Goal: Check status: Check status

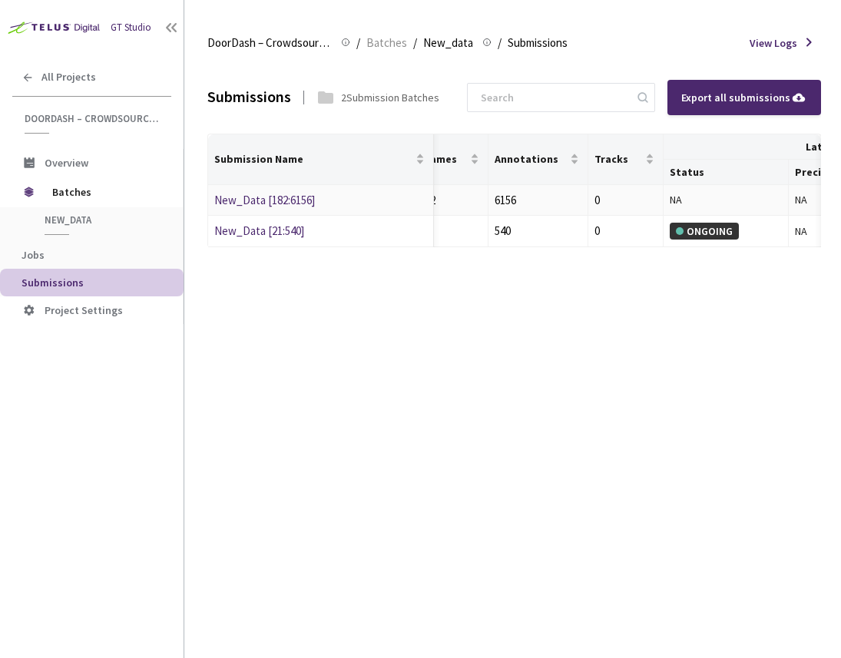
scroll to position [0, 599]
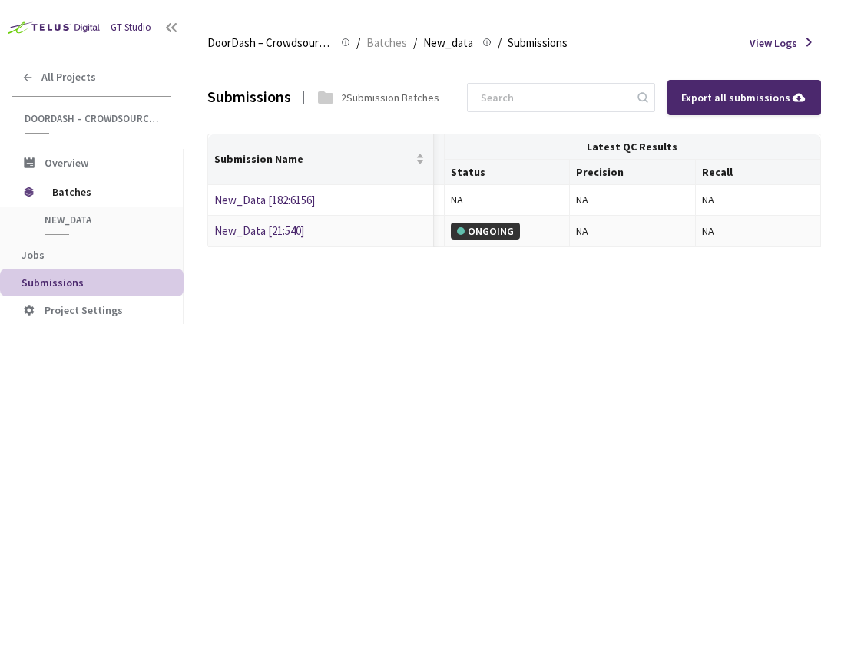
click at [476, 230] on div "ONGOING" at bounding box center [485, 231] width 69 height 17
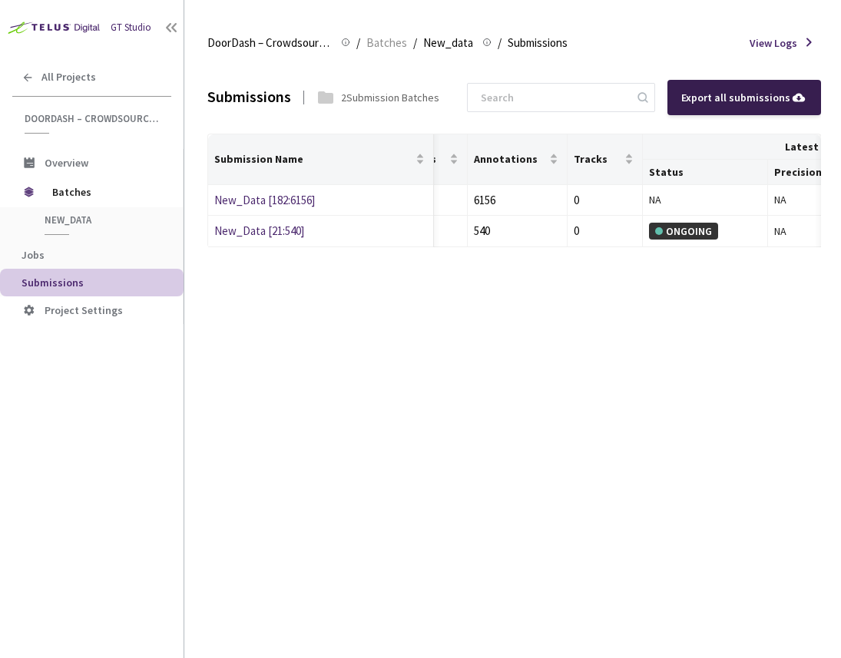
click at [708, 96] on div "Export all submissions" at bounding box center [744, 97] width 126 height 17
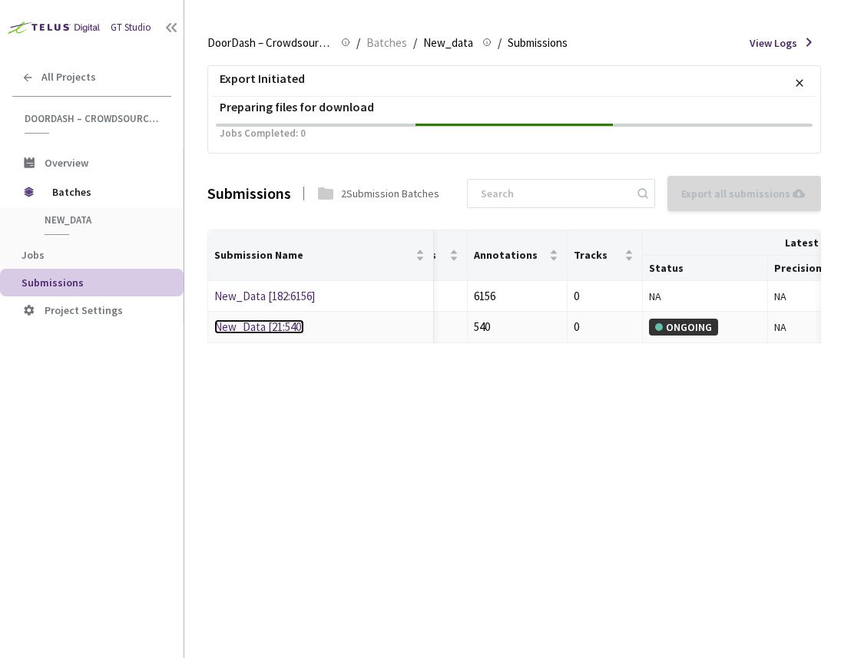
click at [290, 330] on link "New_Data [21:540]" at bounding box center [259, 327] width 90 height 15
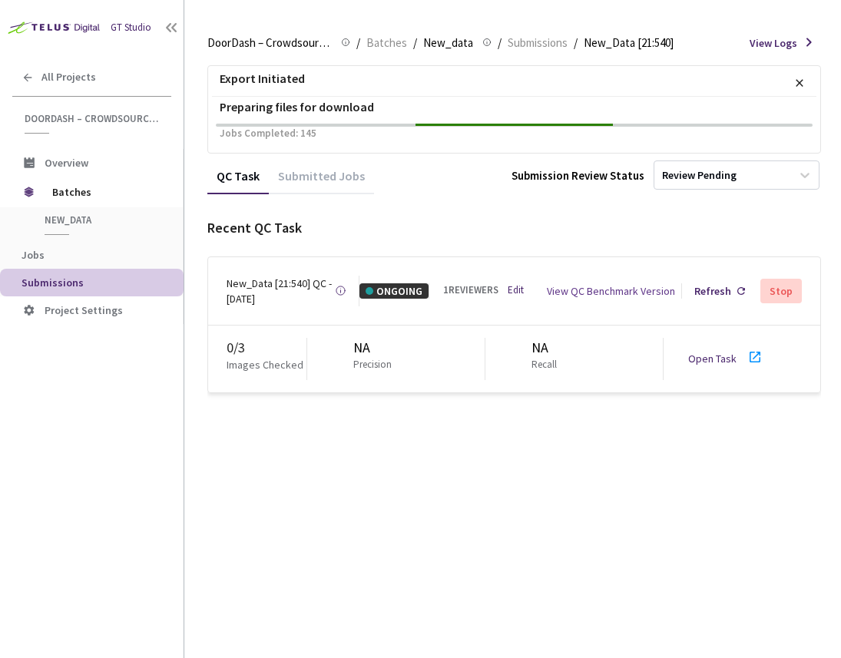
click at [722, 361] on div "0 / 3 Images Checked NA Precision NA Recall Open Task" at bounding box center [514, 360] width 612 height 68
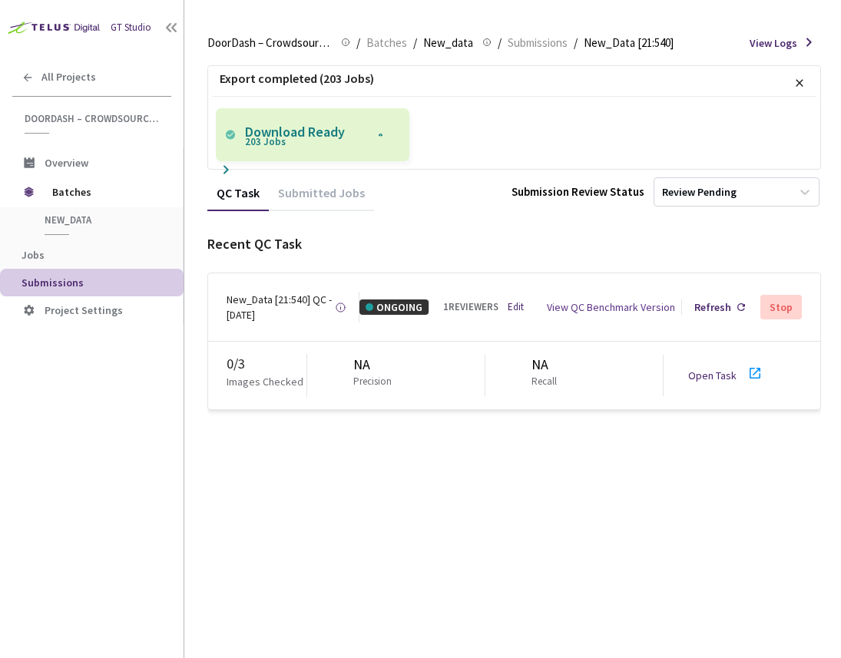
click at [311, 138] on p "Download Ready 203 Jobs" at bounding box center [308, 135] width 126 height 27
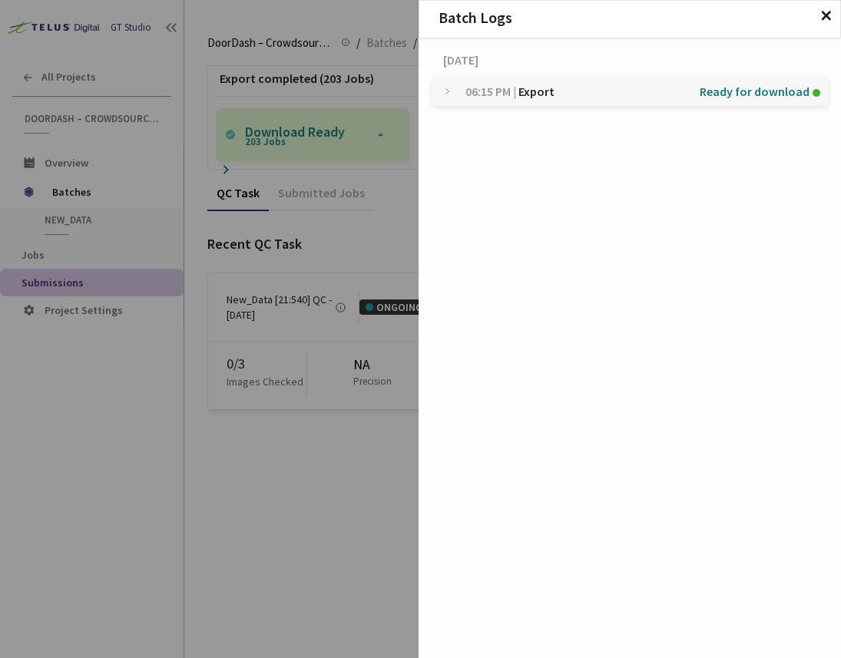
click at [713, 88] on span "Ready for download" at bounding box center [755, 91] width 110 height 29
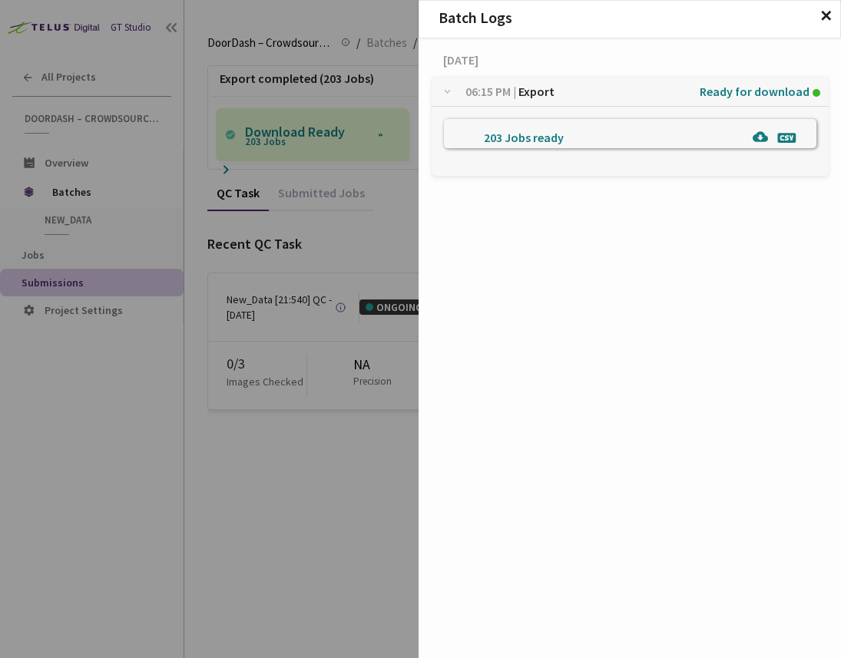
click at [753, 138] on img at bounding box center [760, 136] width 15 height 15
click at [283, 198] on div "Batch Logs ✕ [DATE] 06:15 PM | Export Ready for download 203 Jobs ready" at bounding box center [420, 329] width 841 height 658
click at [338, 211] on div "Batch Logs ✕ [DATE] 06:15 PM | Export Ready for download 203 Jobs ready" at bounding box center [420, 329] width 841 height 658
click at [830, 23] on span "✕" at bounding box center [826, 16] width 13 height 17
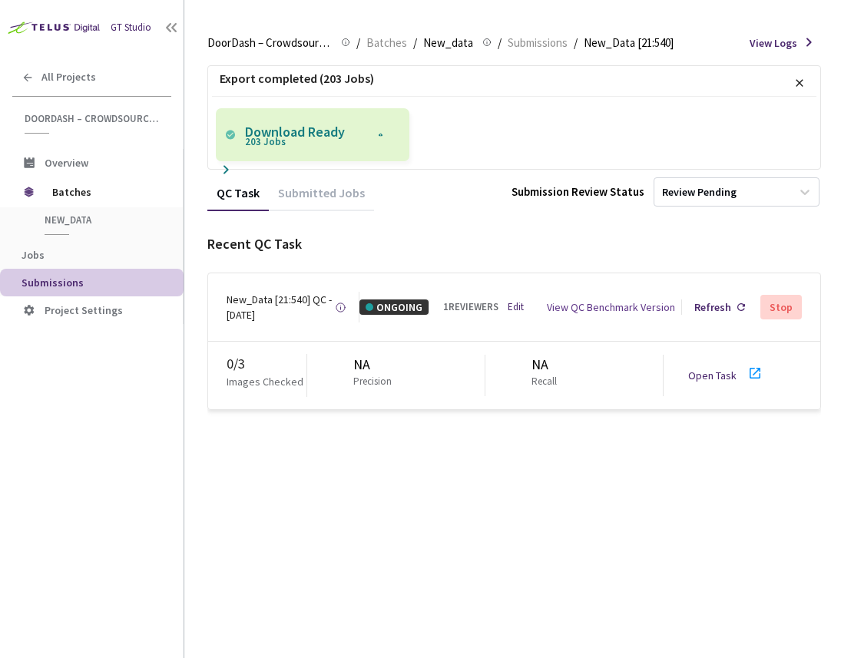
click at [724, 372] on link "Open Task" at bounding box center [712, 376] width 48 height 14
click at [515, 300] on div "View QC Benchmark Version" at bounding box center [597, 307] width 181 height 15
click at [502, 300] on div "1 REVIEWERS Edit" at bounding box center [474, 307] width 63 height 15
click at [513, 302] on div "View QC Benchmark Version" at bounding box center [597, 307] width 181 height 15
click at [531, 38] on span "Submissions" at bounding box center [538, 43] width 60 height 18
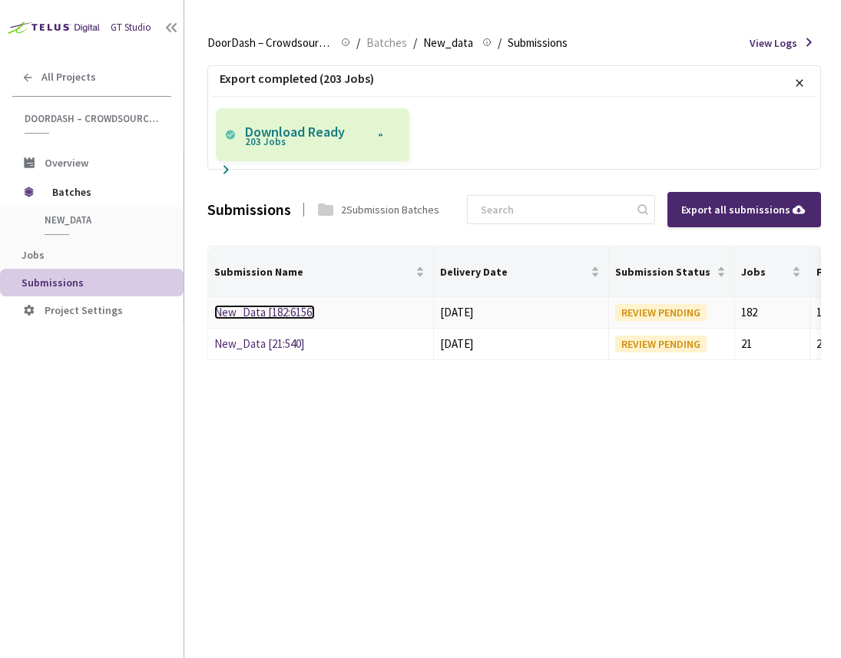
click at [292, 314] on link "New_Data [182:6156]" at bounding box center [264, 312] width 101 height 15
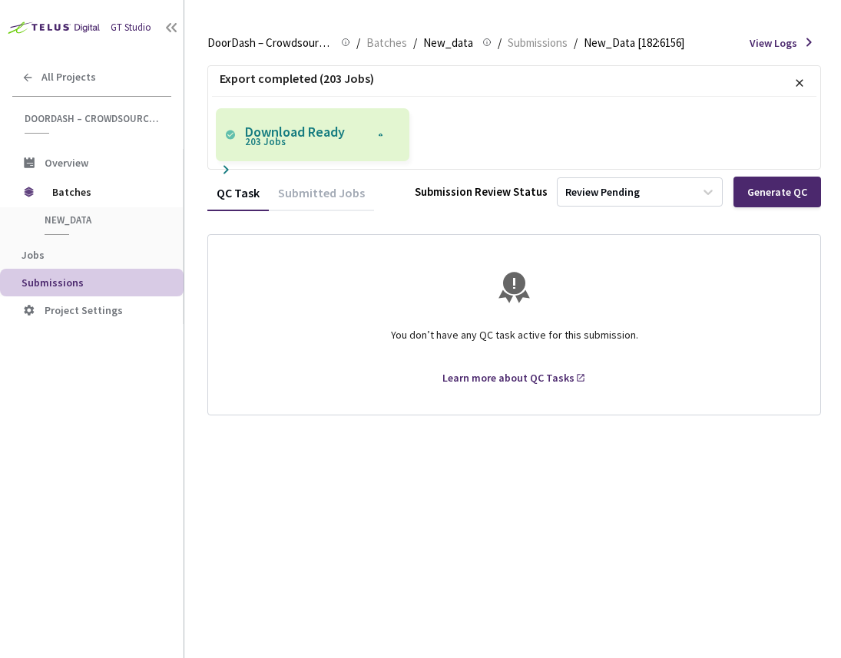
click at [327, 197] on div "Submitted Jobs" at bounding box center [321, 198] width 105 height 26
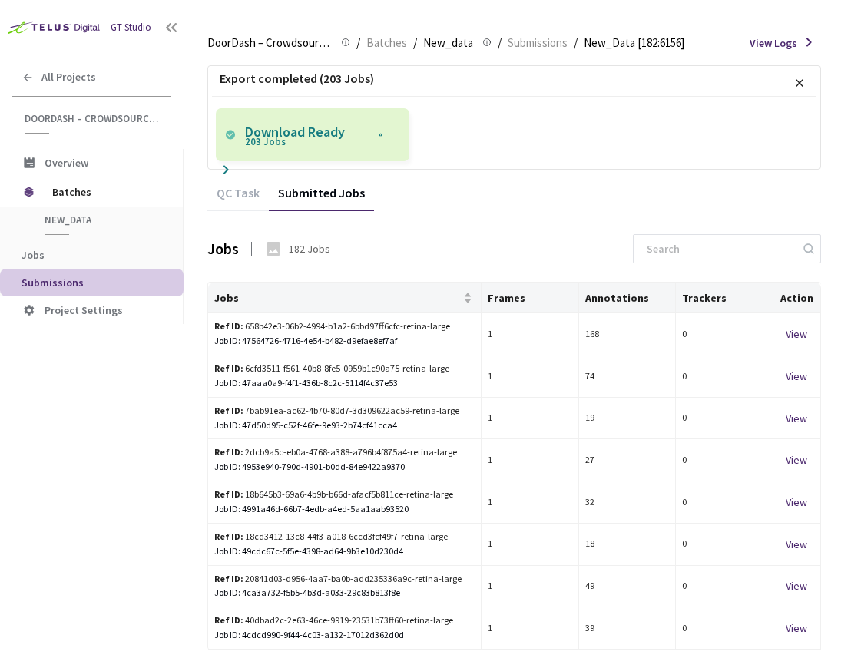
click at [227, 198] on div "QC Task" at bounding box center [237, 198] width 61 height 26
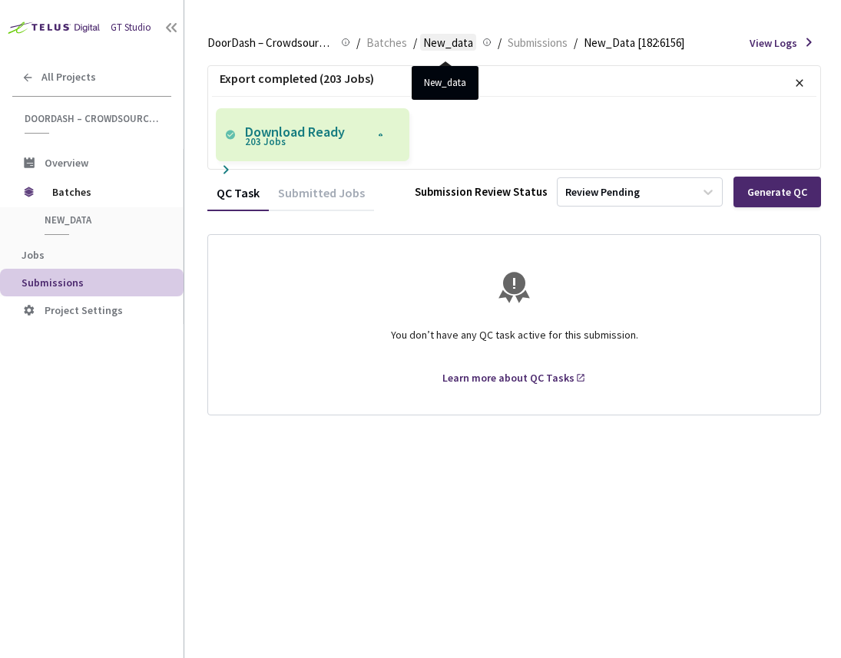
click at [444, 45] on span "New_data" at bounding box center [448, 43] width 50 height 18
click at [227, 170] on icon at bounding box center [226, 169] width 5 height 8
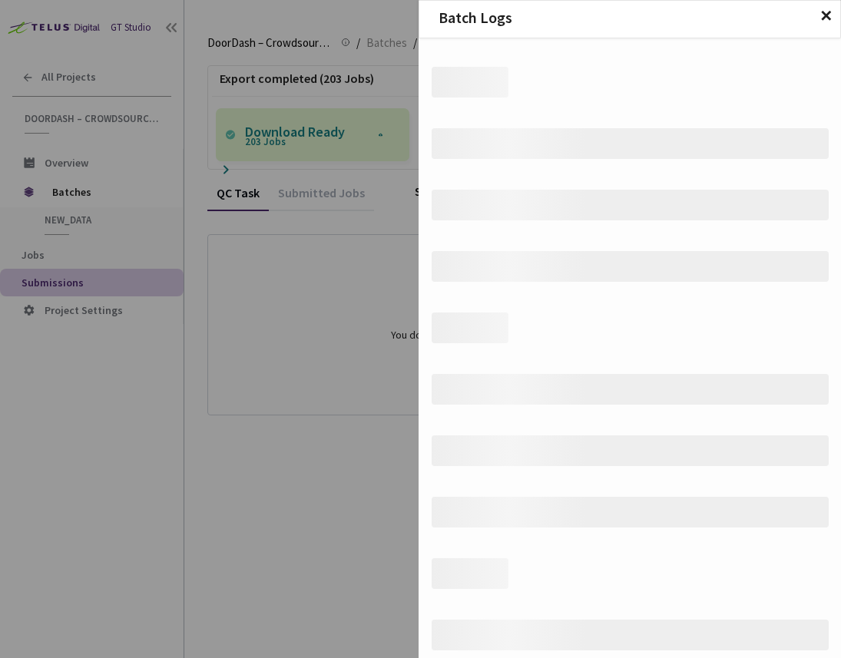
click at [268, 204] on div "Batch Logs ✕ ‌ ‌ ‌ ‌ ‌ ‌ ‌ ‌ ‌ ‌ ‌ ‌ ‌ ‌ ‌ ‌" at bounding box center [420, 329] width 841 height 658
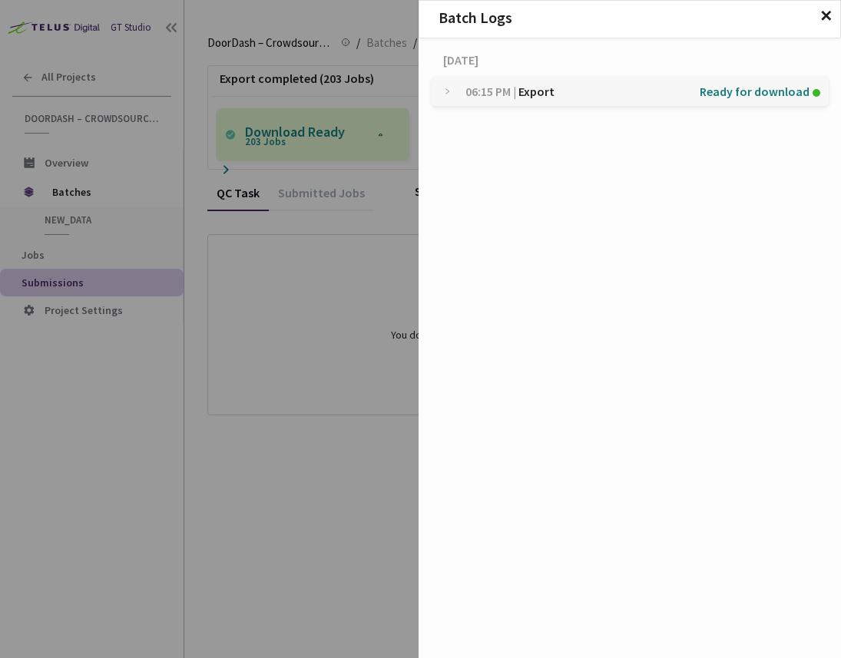
click at [825, 19] on span "✕" at bounding box center [826, 16] width 13 height 17
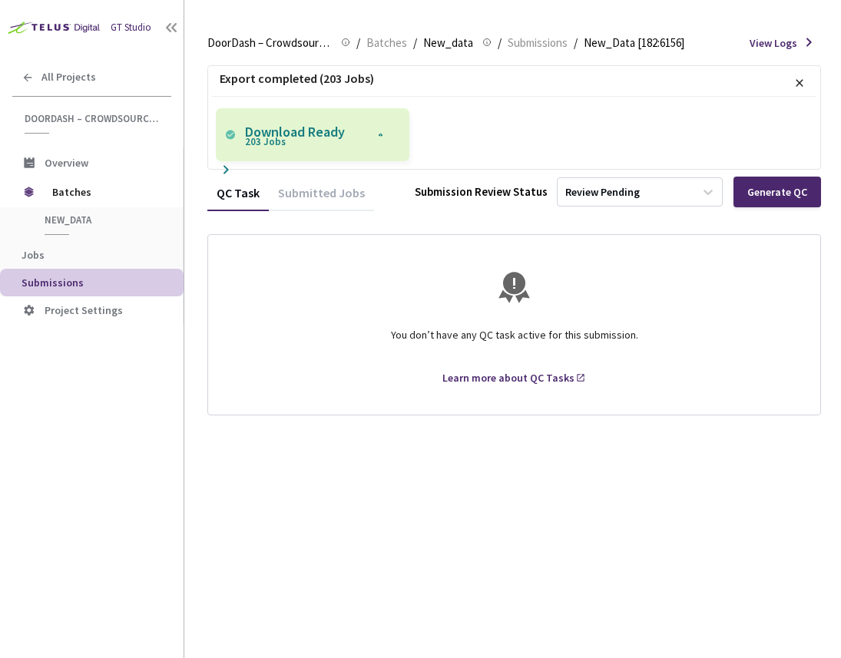
click at [108, 284] on span "Submissions" at bounding box center [97, 283] width 150 height 13
click at [80, 280] on span "Submissions" at bounding box center [97, 283] width 150 height 13
click at [529, 41] on span "Submissions" at bounding box center [538, 43] width 60 height 18
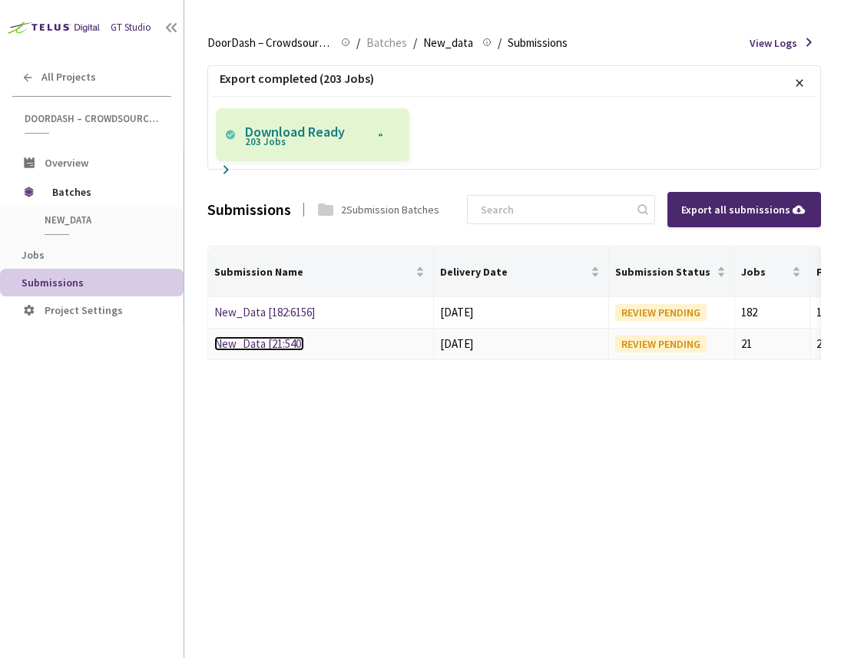
click at [279, 347] on link "New_Data [21:540]" at bounding box center [259, 343] width 90 height 15
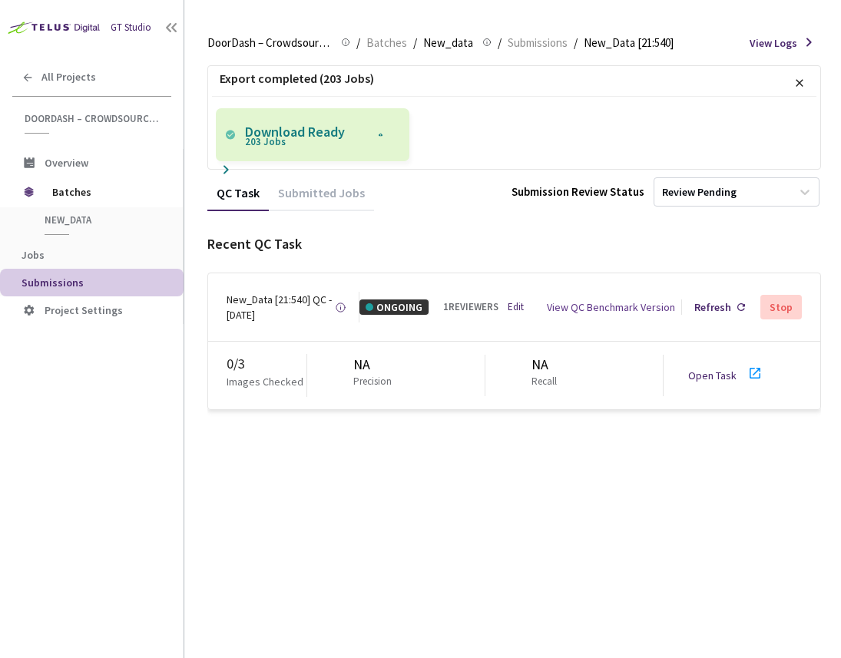
click at [91, 287] on span "Submissions" at bounding box center [97, 283] width 150 height 13
click at [572, 44] on ol "DoorDash – Crowdsource Catalog Annotation DoorDash – Crowdsource Catalog Annota…" at bounding box center [440, 43] width 466 height 18
click at [542, 48] on span "Submissions" at bounding box center [538, 43] width 60 height 18
